Goal: Find specific page/section: Find specific page/section

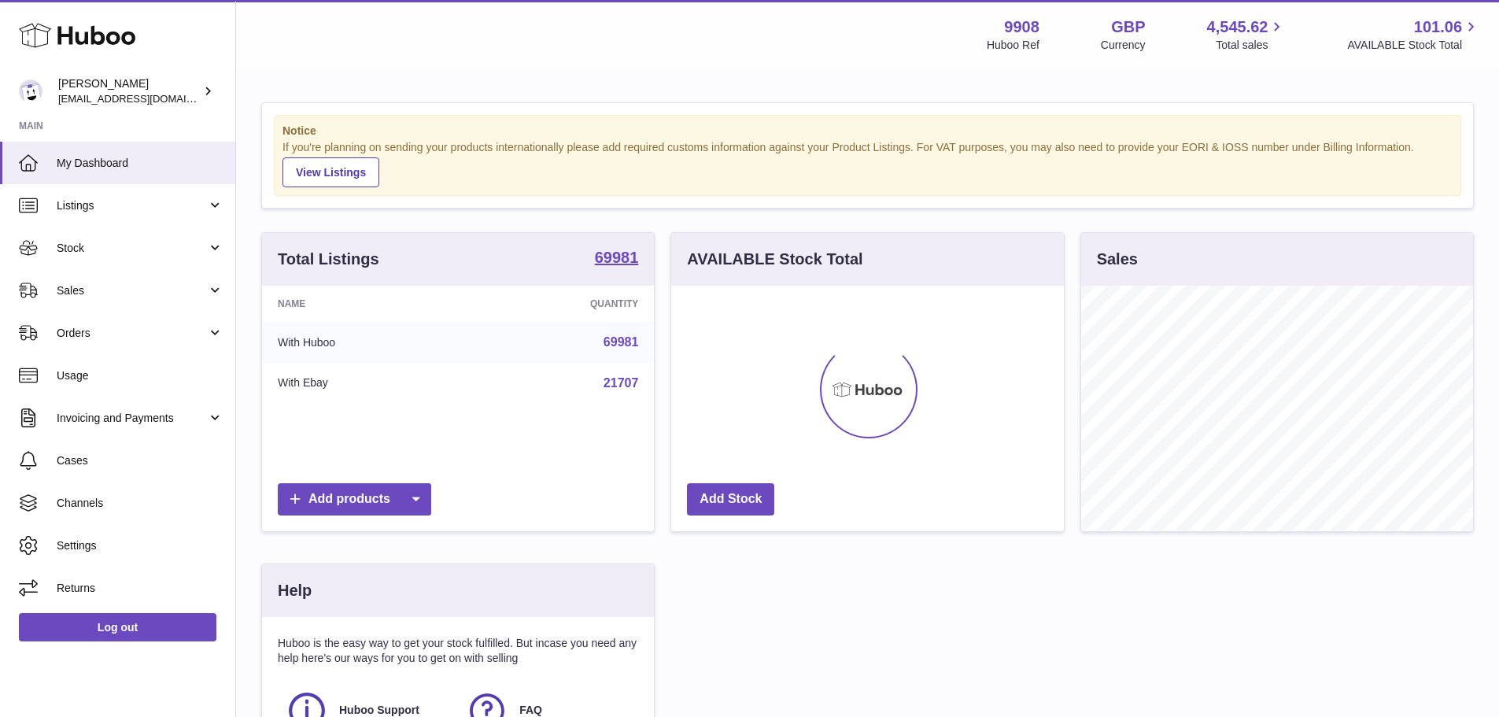
scroll to position [245, 393]
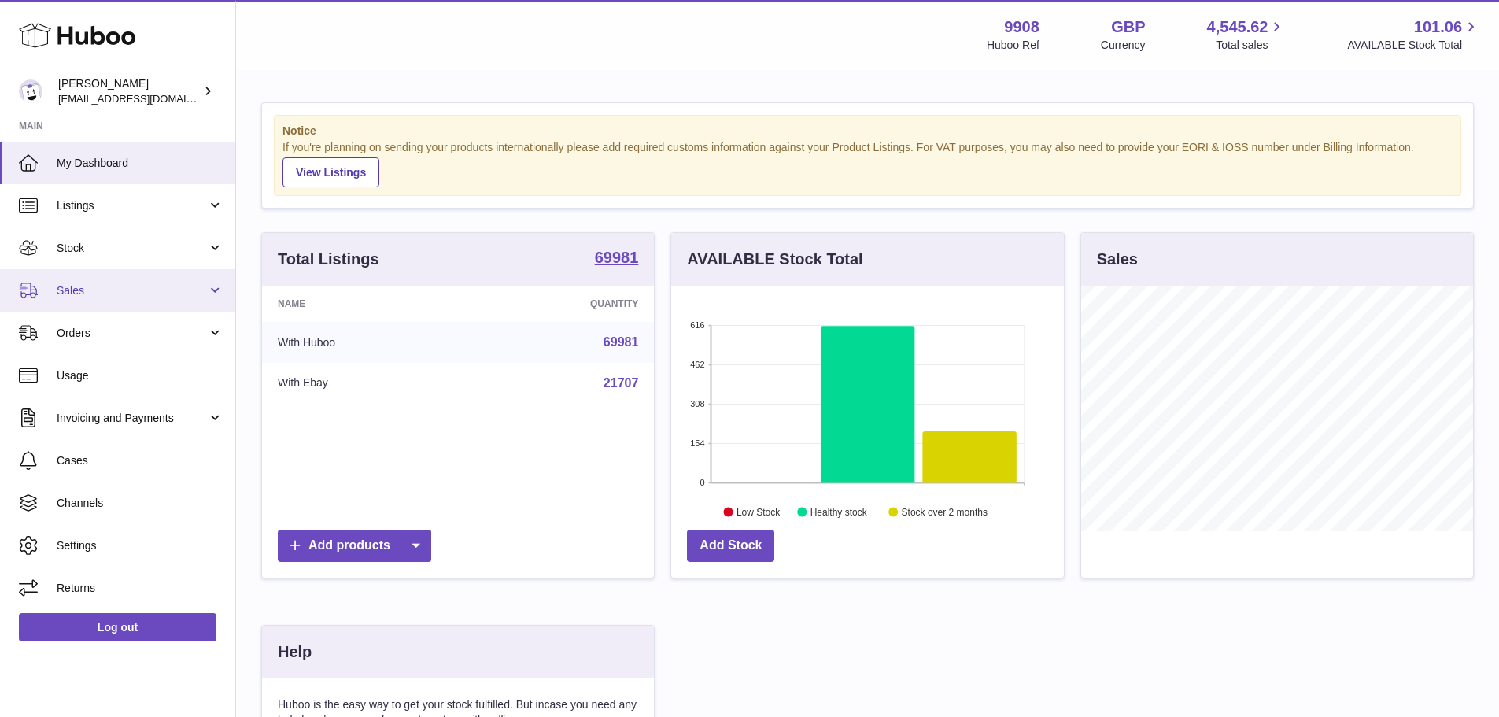
click at [84, 293] on span "Sales" at bounding box center [132, 290] width 150 height 15
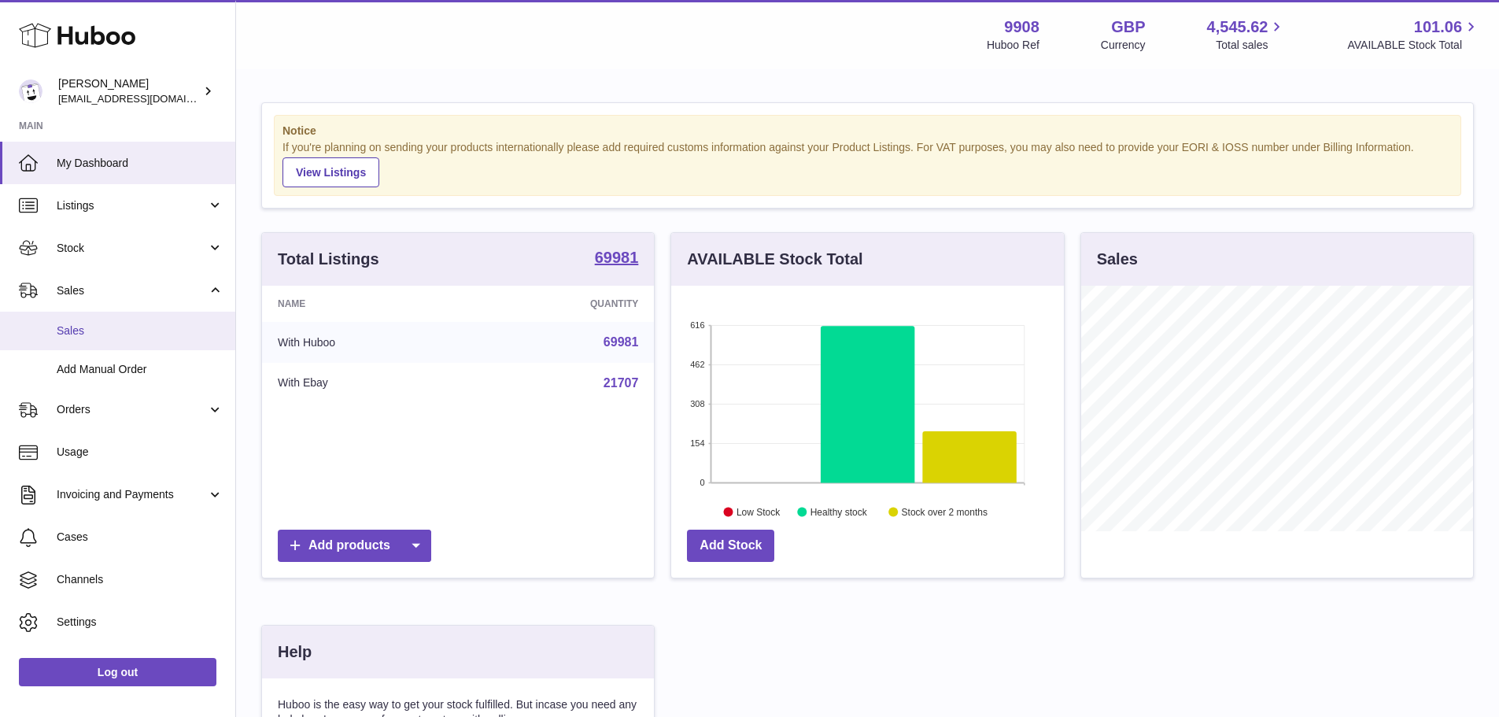
click at [101, 345] on link "Sales" at bounding box center [117, 331] width 235 height 39
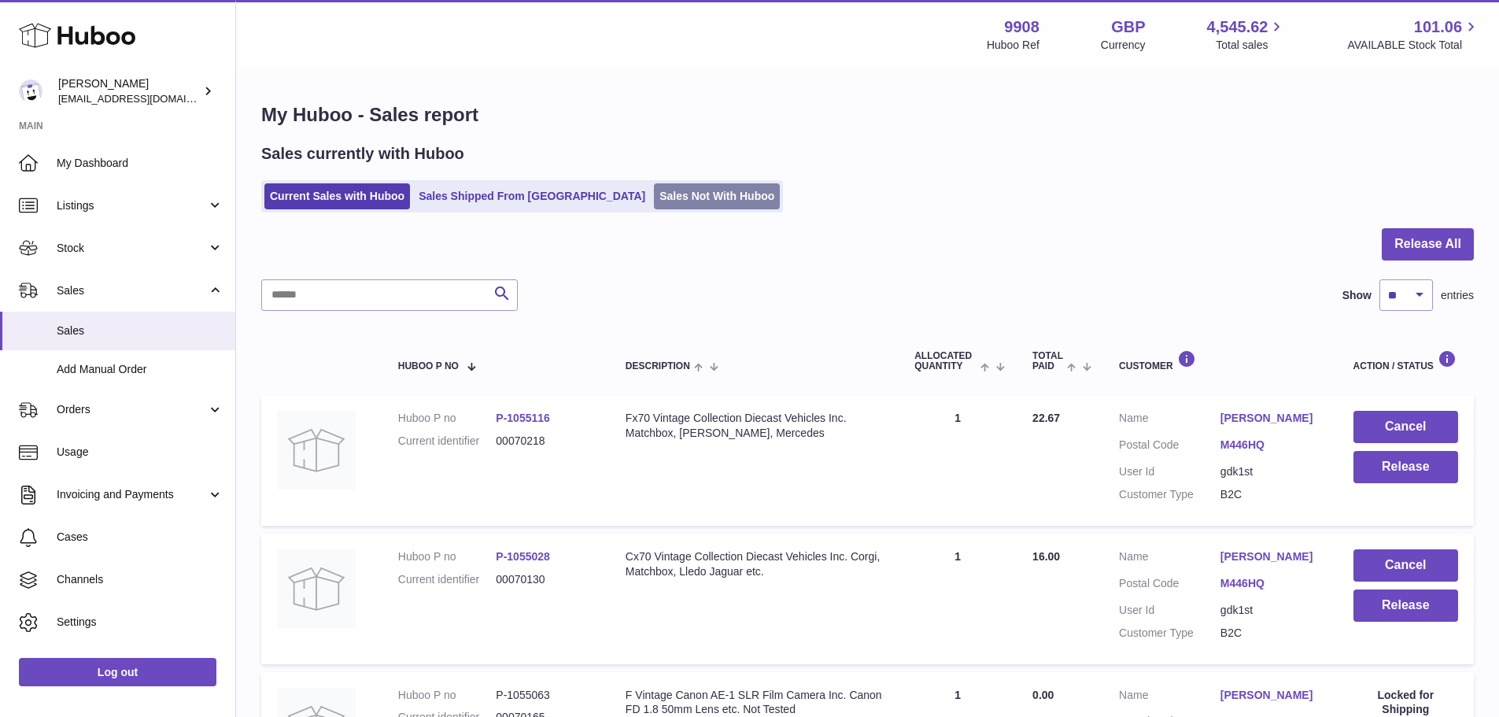
click at [654, 197] on link "Sales Not With Huboo" at bounding box center [717, 196] width 126 height 26
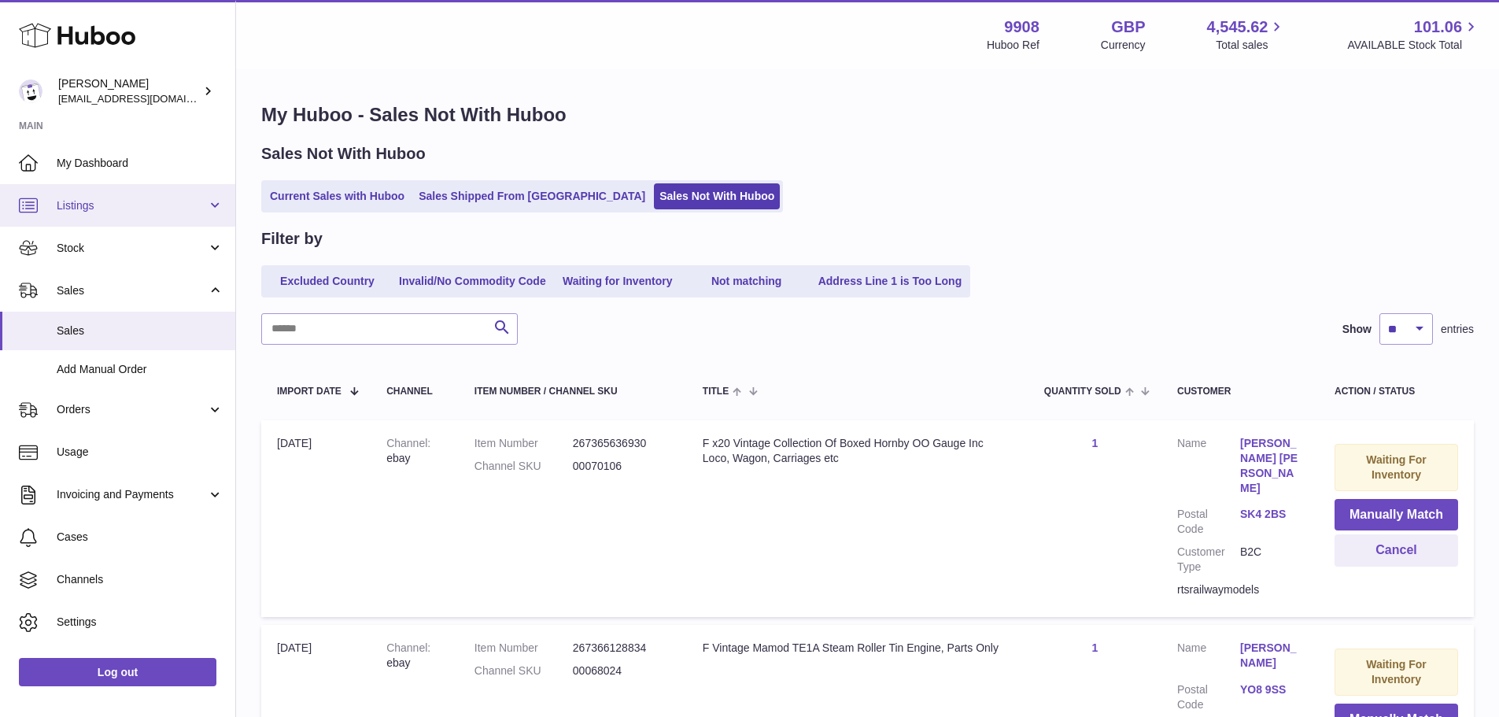
click at [111, 214] on link "Listings" at bounding box center [117, 205] width 235 height 42
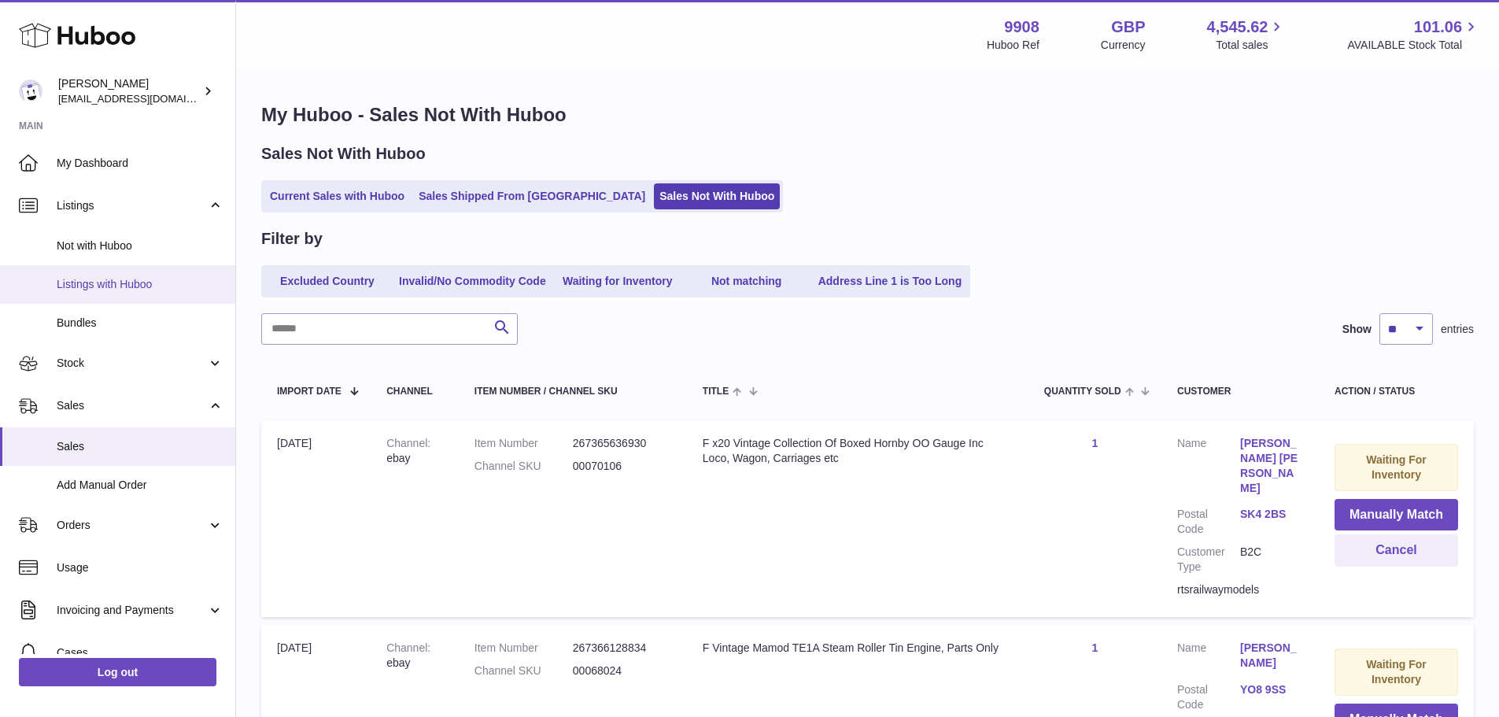
click at [109, 285] on span "Listings with Huboo" at bounding box center [140, 284] width 167 height 15
